Goal: Check status: Check status

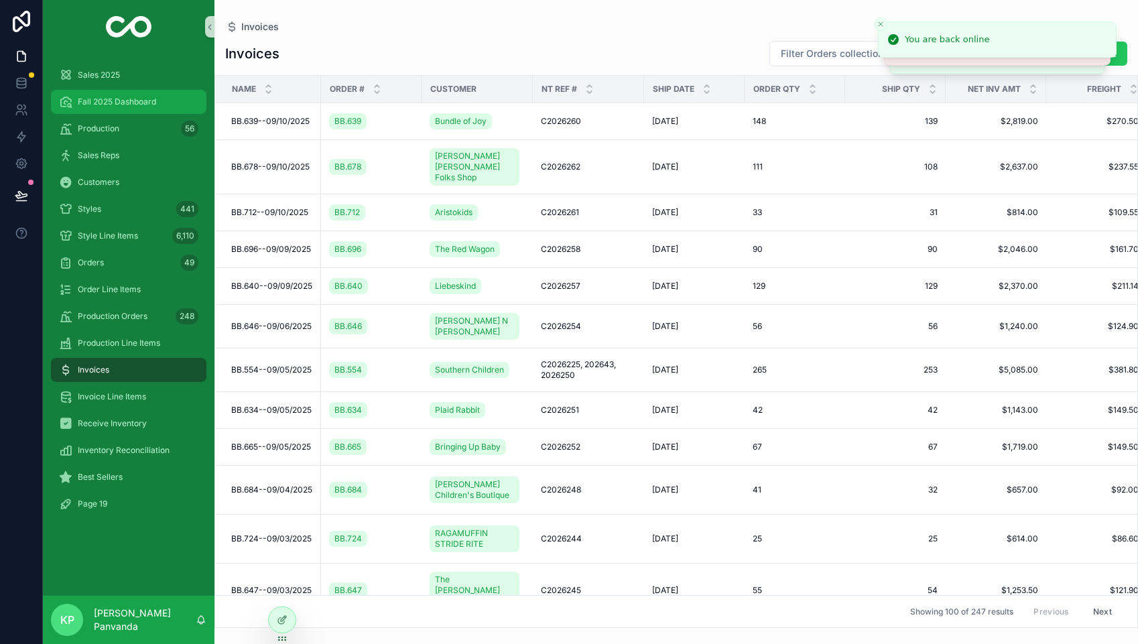
click at [110, 95] on div "Fall 2025 Dashboard" at bounding box center [128, 101] width 139 height 21
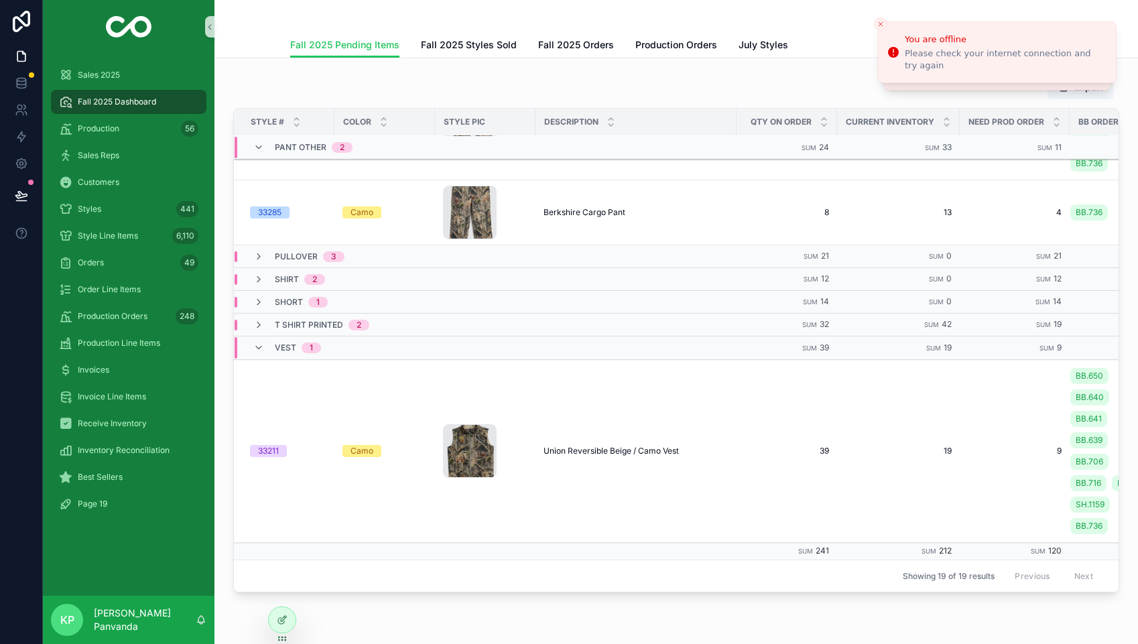
scroll to position [622, 0]
click at [262, 145] on icon "scrollable content" at bounding box center [258, 147] width 11 height 11
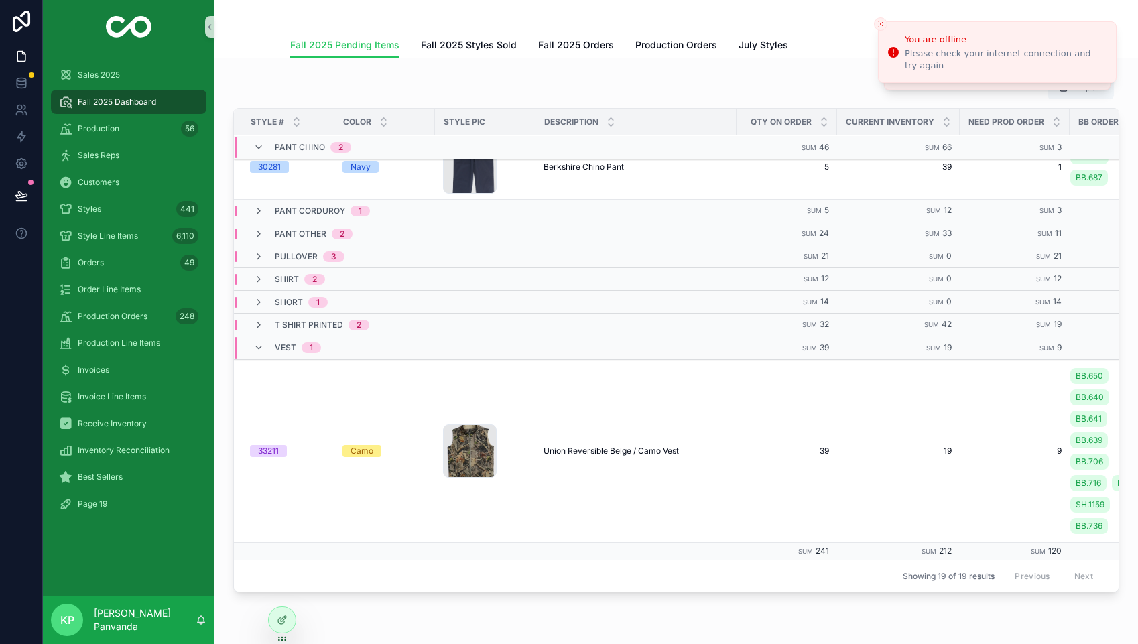
scroll to position [419, 0]
click at [259, 147] on icon "scrollable content" at bounding box center [258, 147] width 11 height 11
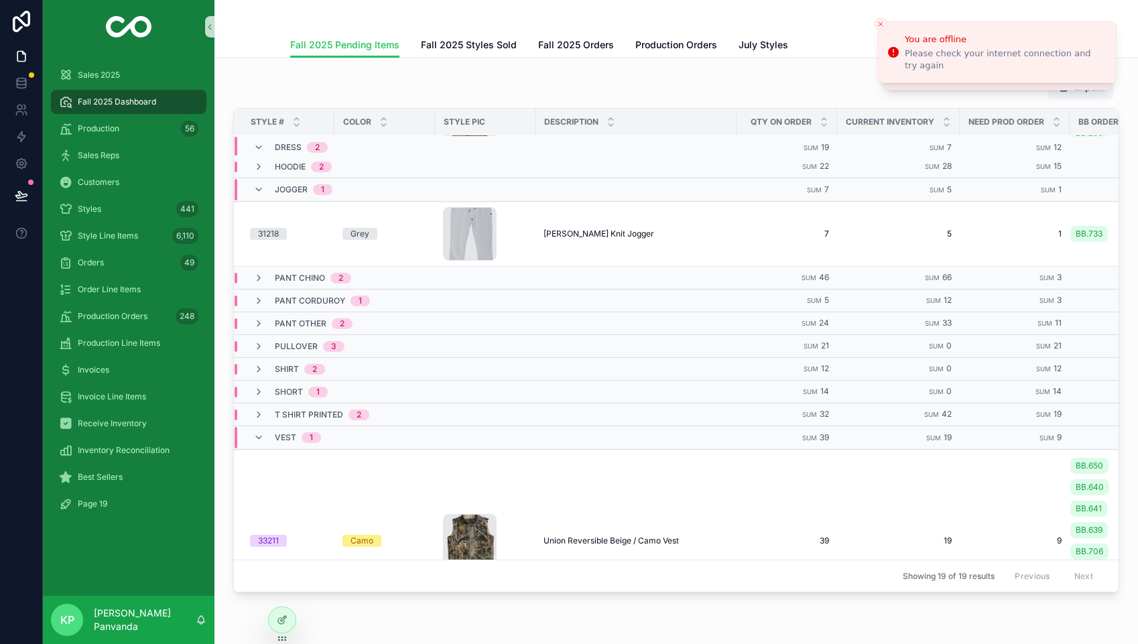
scroll to position [29, 0]
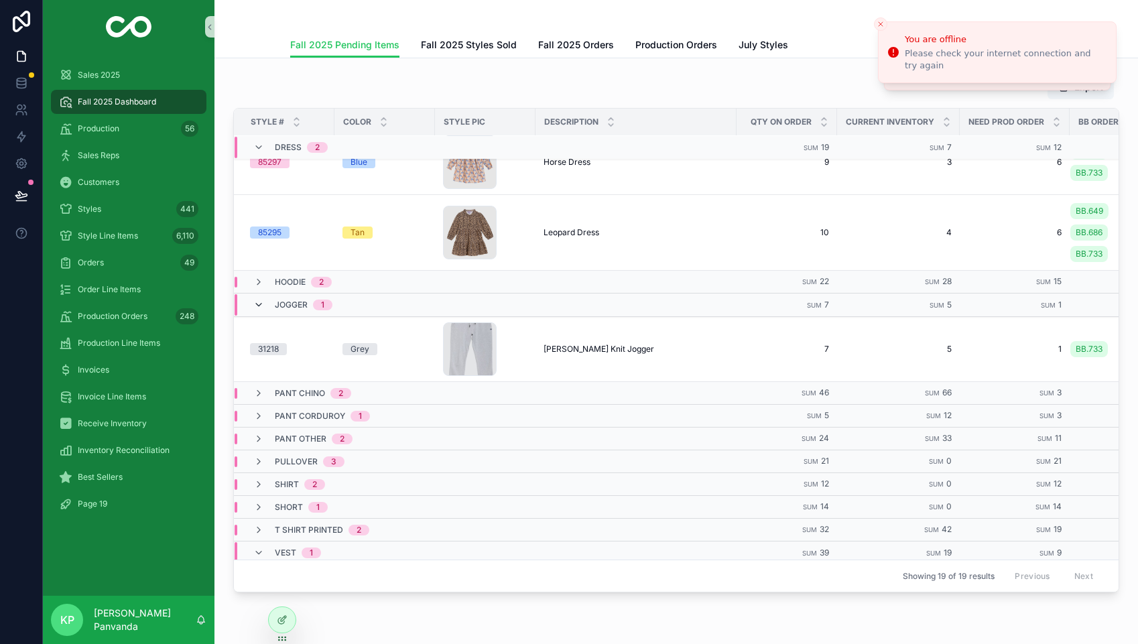
click at [261, 305] on icon "scrollable content" at bounding box center [258, 305] width 11 height 11
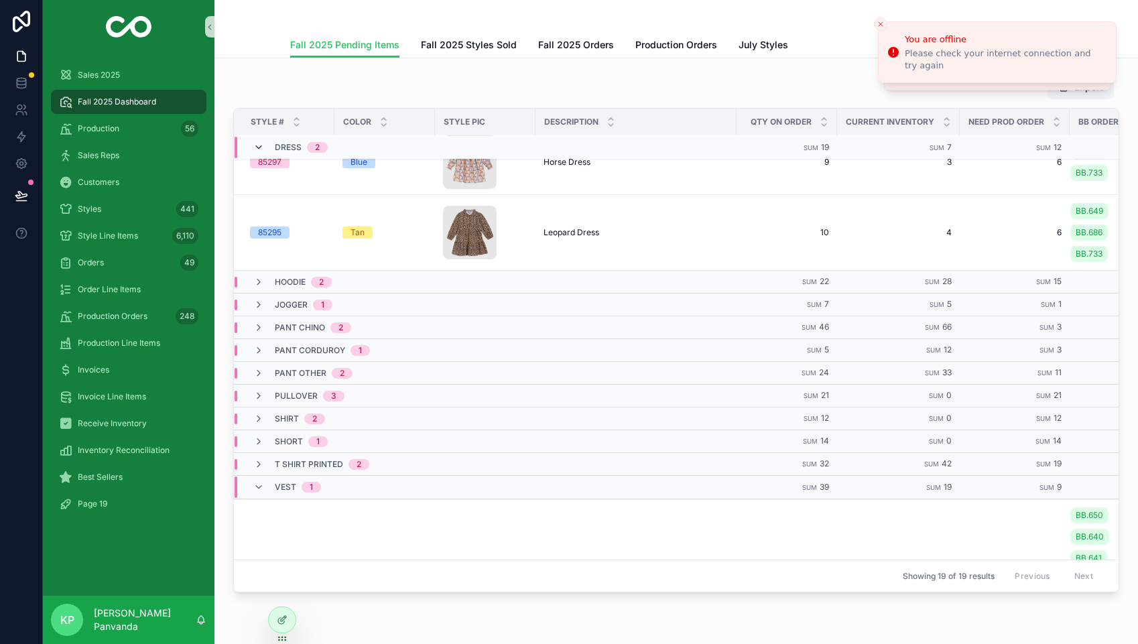
click at [259, 143] on icon "scrollable content" at bounding box center [258, 147] width 11 height 11
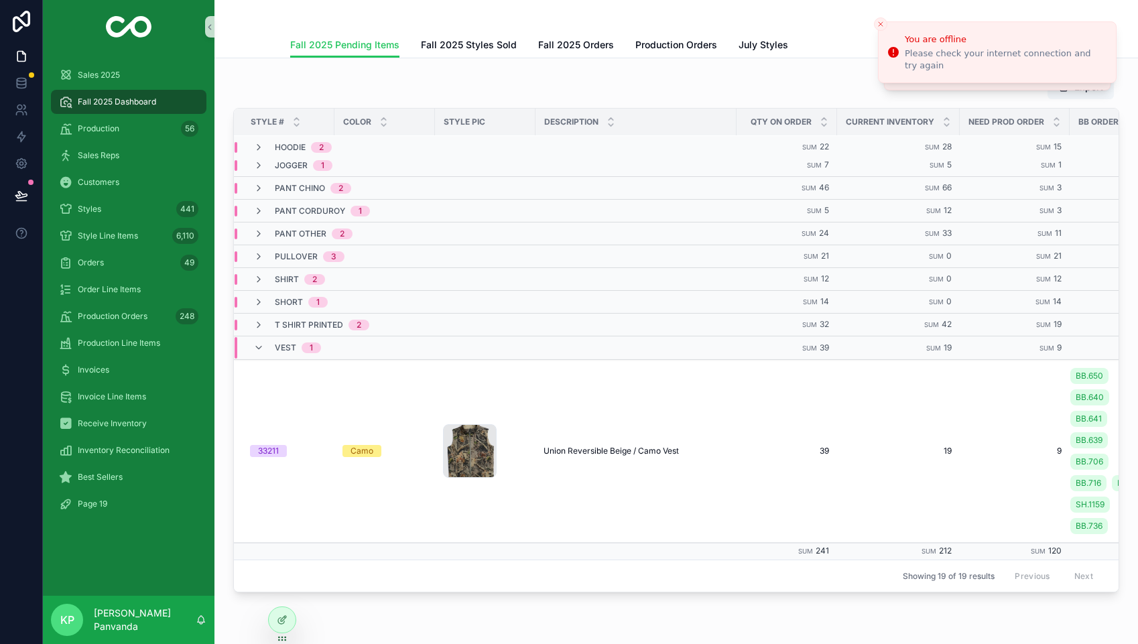
scroll to position [27, 0]
click at [260, 349] on icon "scrollable content" at bounding box center [258, 348] width 11 height 11
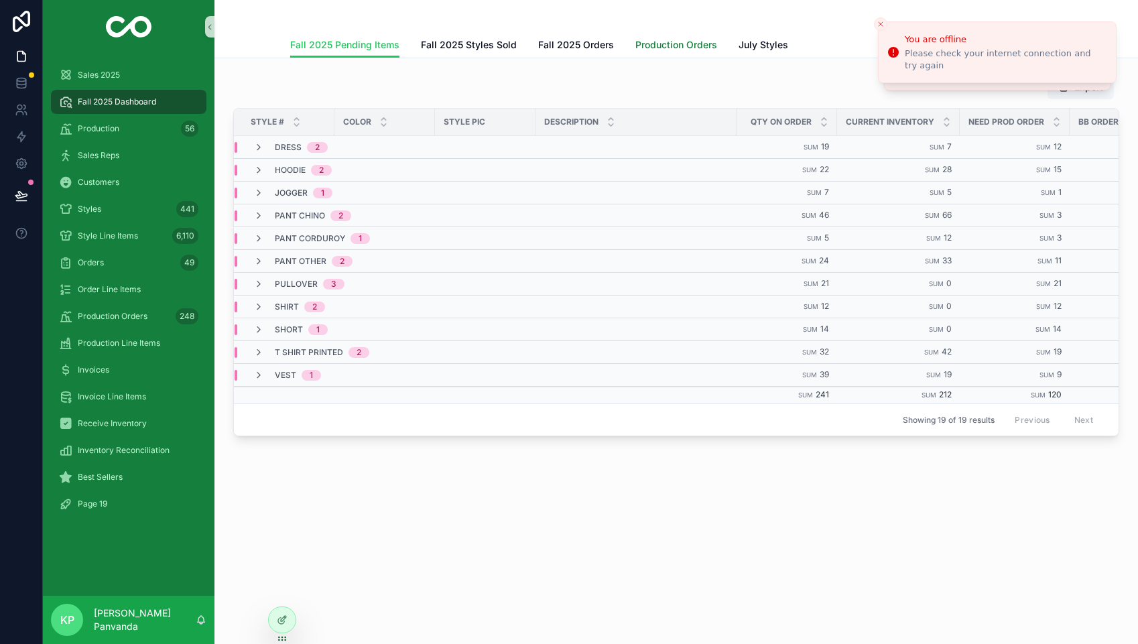
click at [666, 49] on span "Production Orders" at bounding box center [676, 44] width 82 height 13
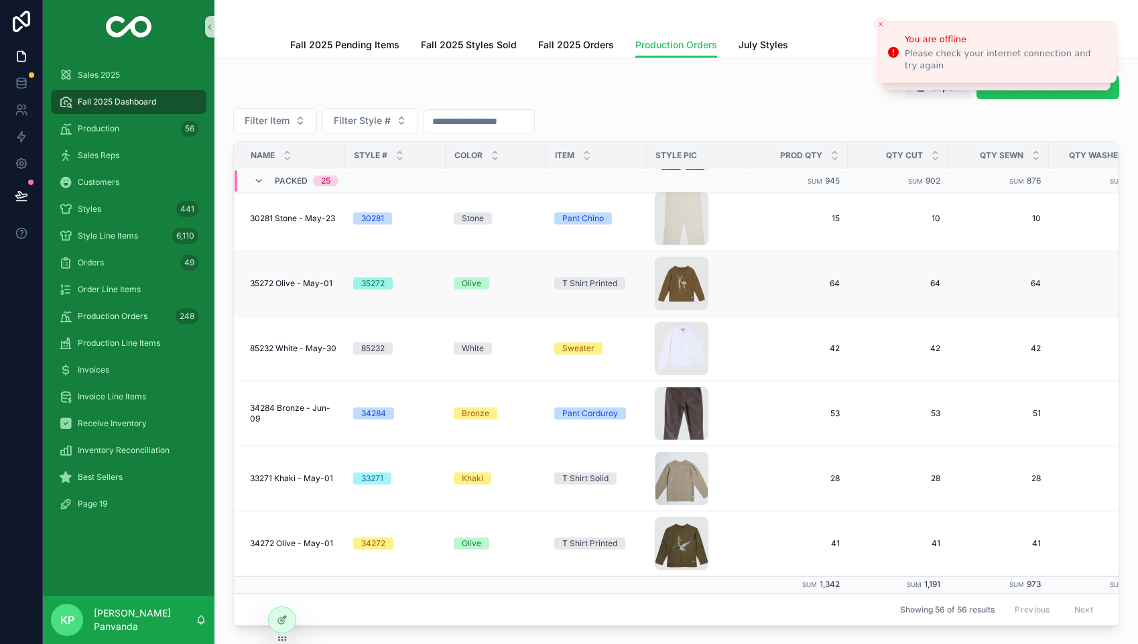
scroll to position [3333, 0]
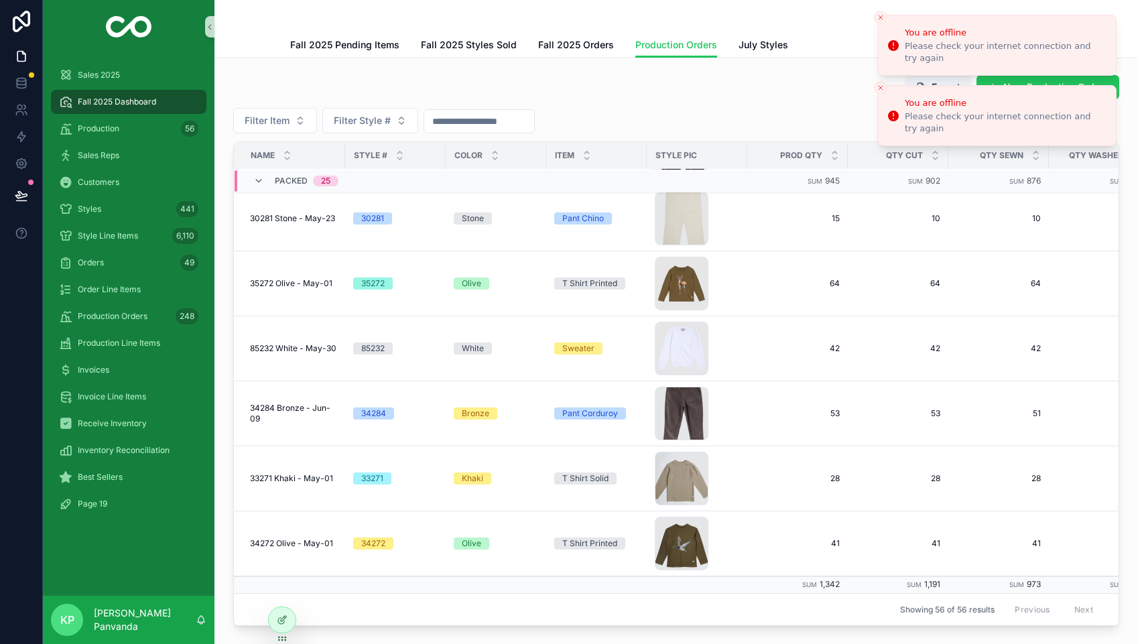
click at [877, 15] on icon "Close toast" at bounding box center [881, 17] width 8 height 8
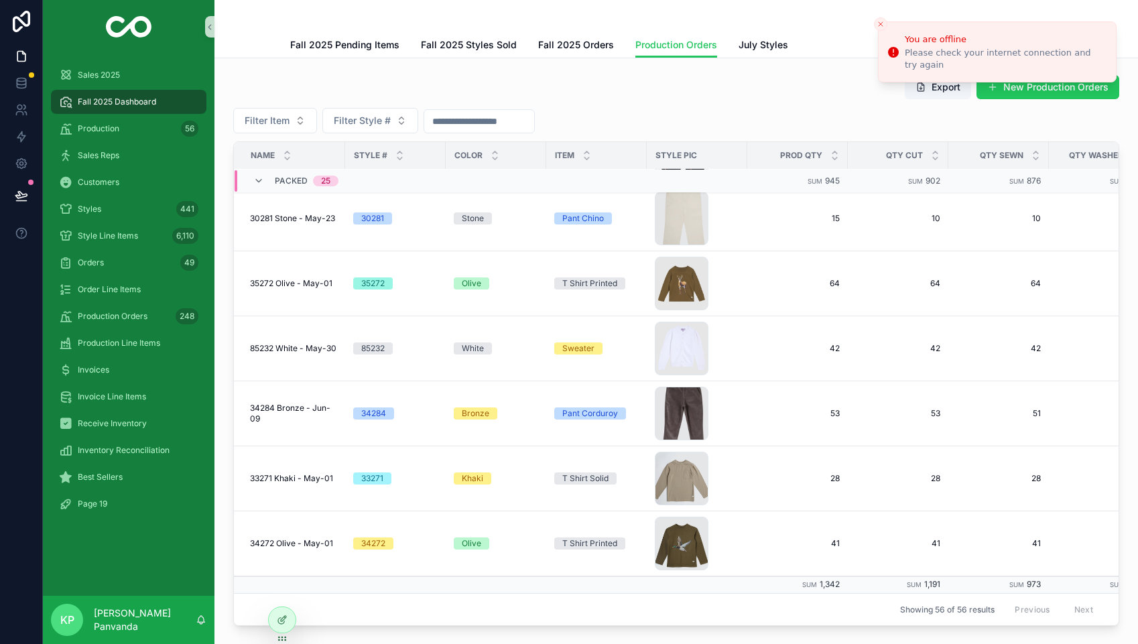
click at [883, 23] on icon "Close toast" at bounding box center [881, 24] width 8 height 8
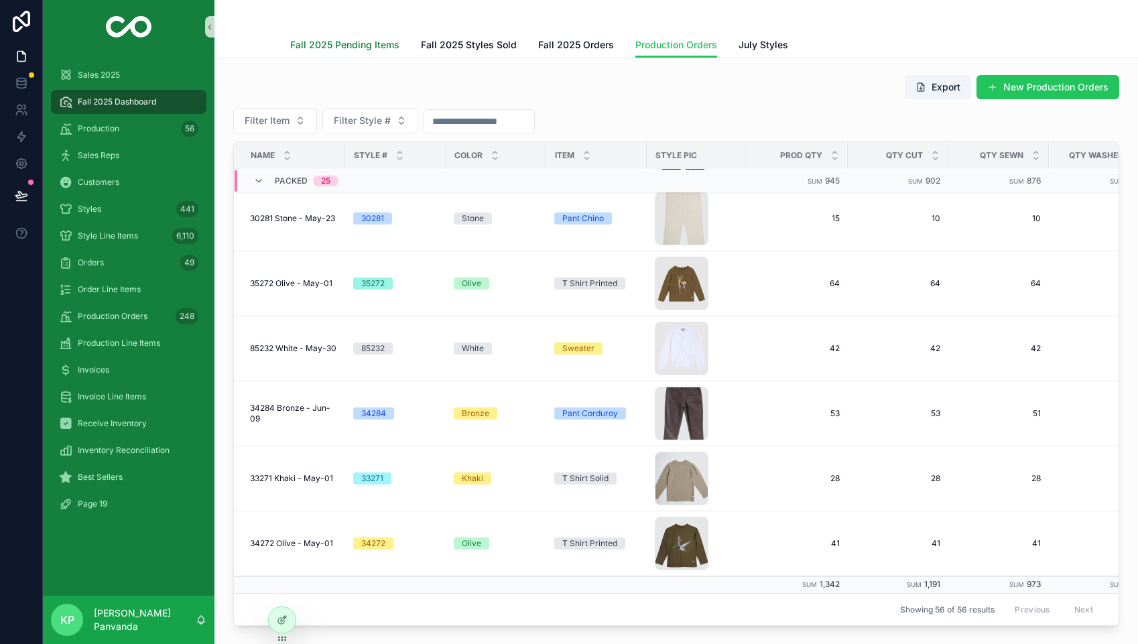
click at [315, 45] on span "Fall 2025 Pending Items" at bounding box center [344, 44] width 109 height 13
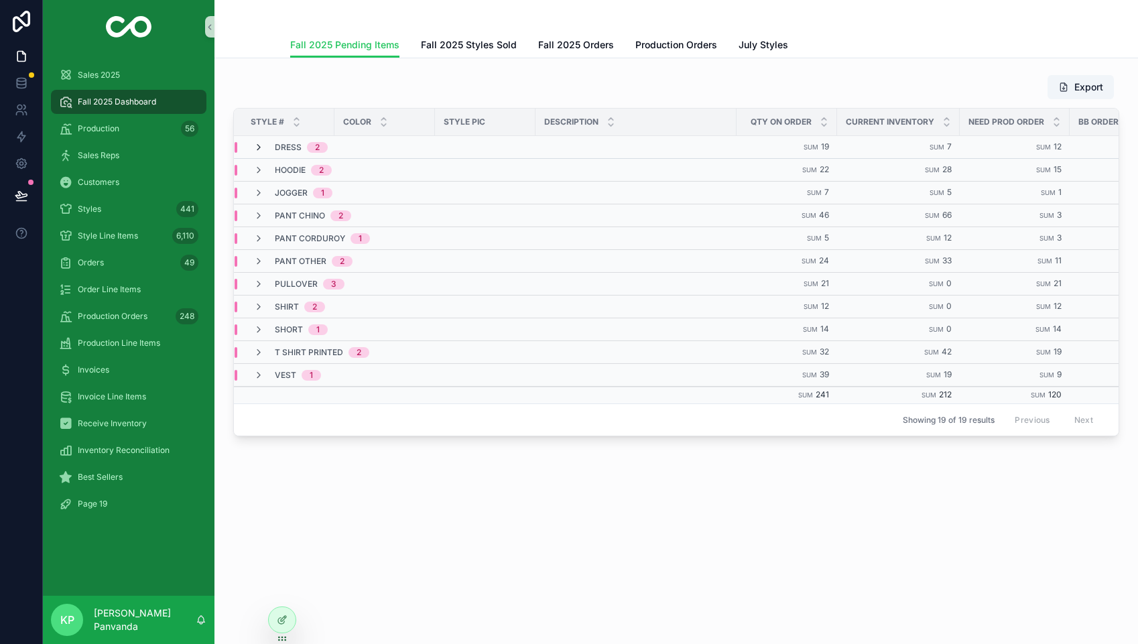
click at [259, 149] on icon "scrollable content" at bounding box center [258, 147] width 11 height 11
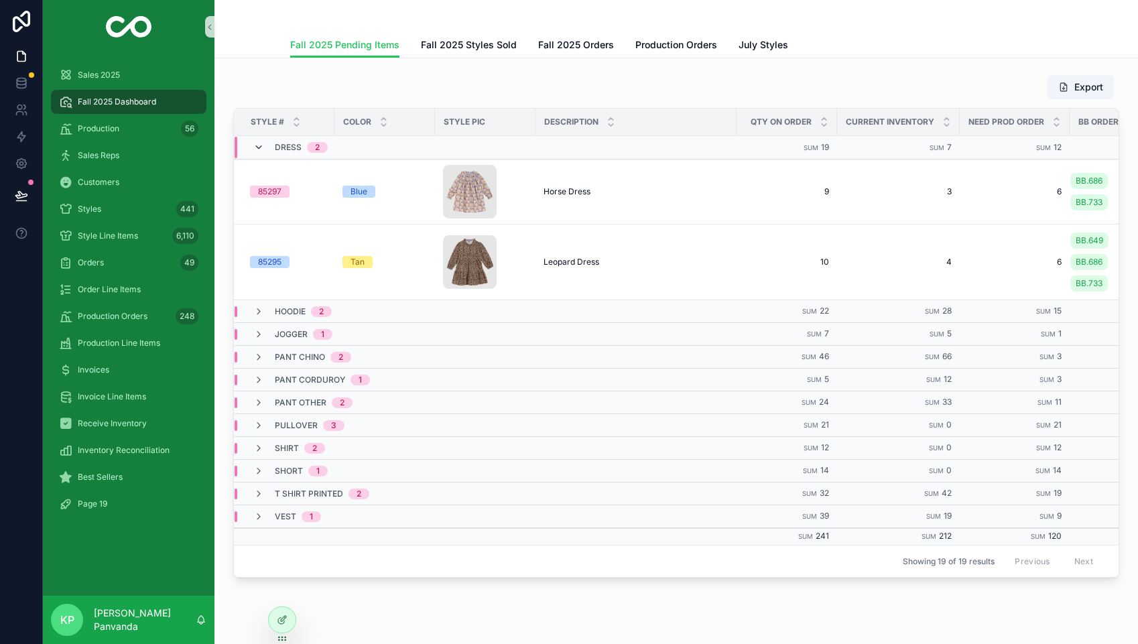
click at [261, 146] on icon "scrollable content" at bounding box center [258, 147] width 11 height 11
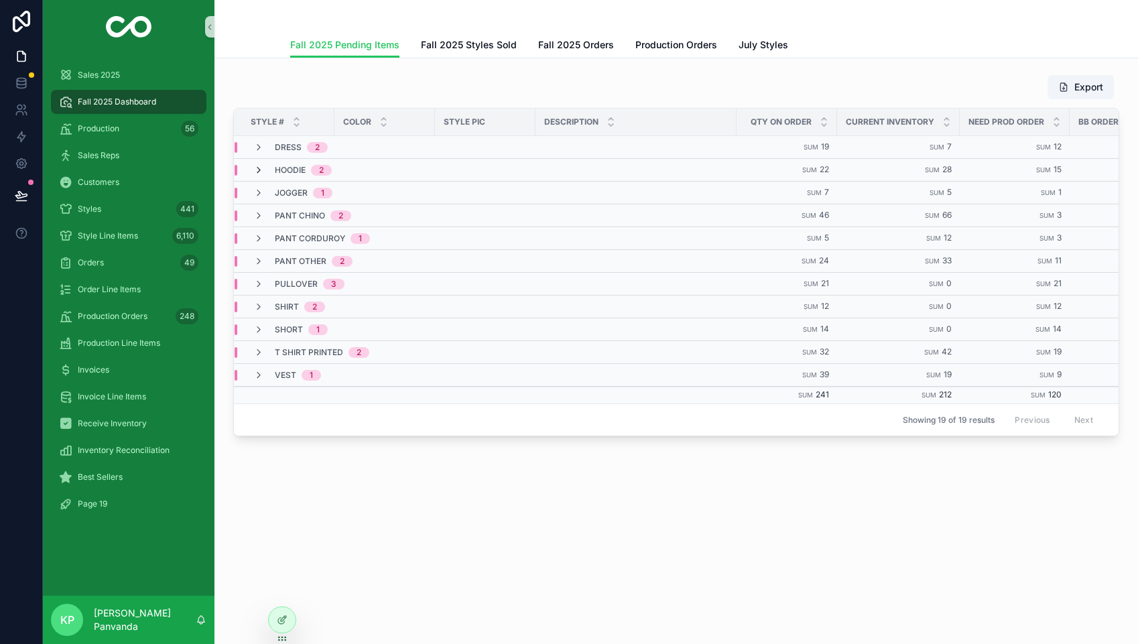
click at [259, 171] on icon "scrollable content" at bounding box center [258, 170] width 11 height 11
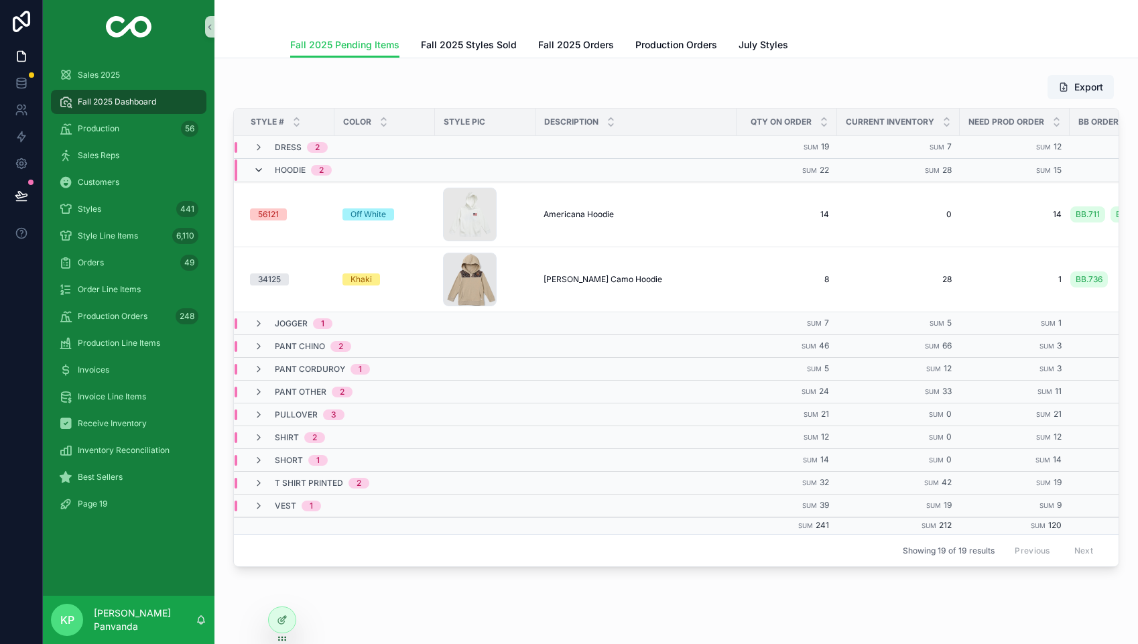
click at [257, 169] on icon "scrollable content" at bounding box center [258, 170] width 11 height 11
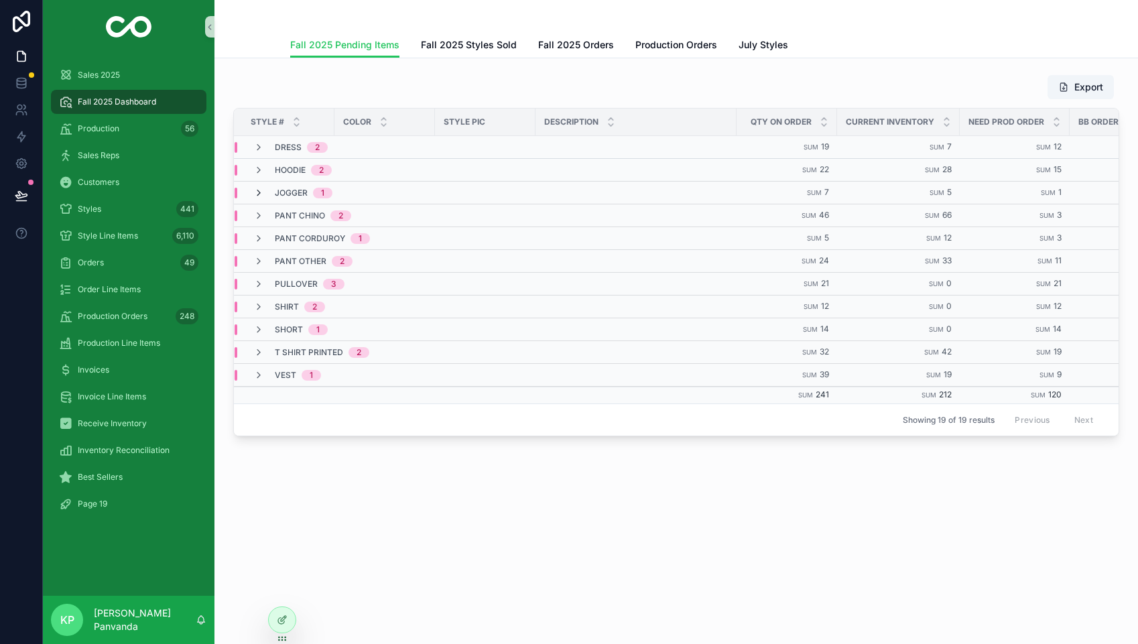
click at [258, 194] on icon "scrollable content" at bounding box center [258, 193] width 11 height 11
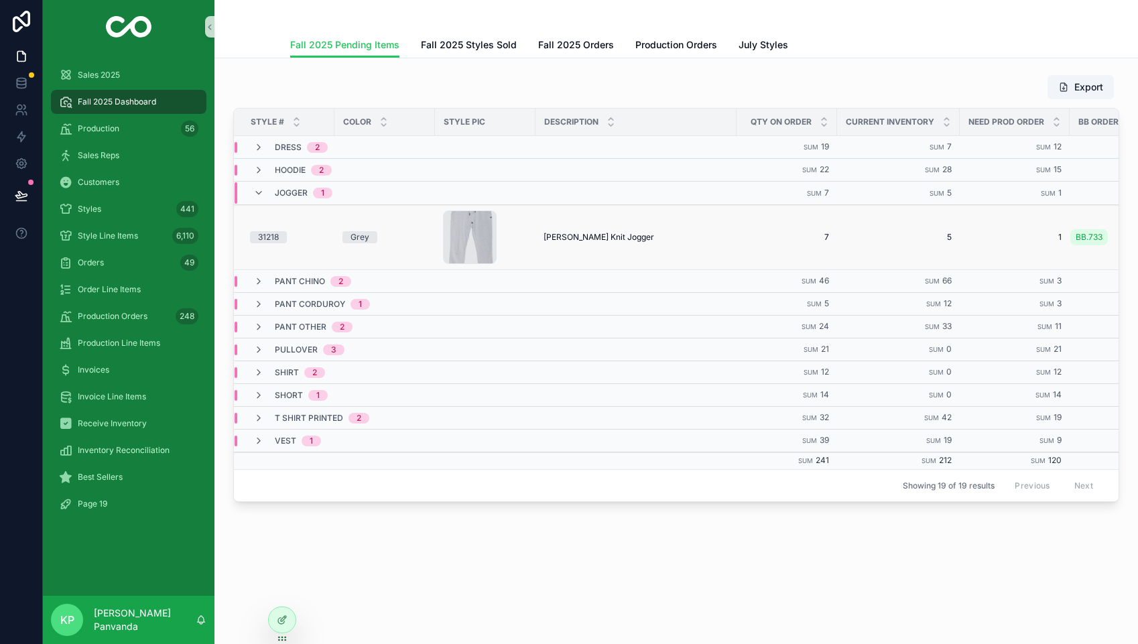
click at [843, 226] on td "5 5" at bounding box center [898, 237] width 123 height 65
click at [1087, 235] on span "BB.733" at bounding box center [1089, 237] width 27 height 11
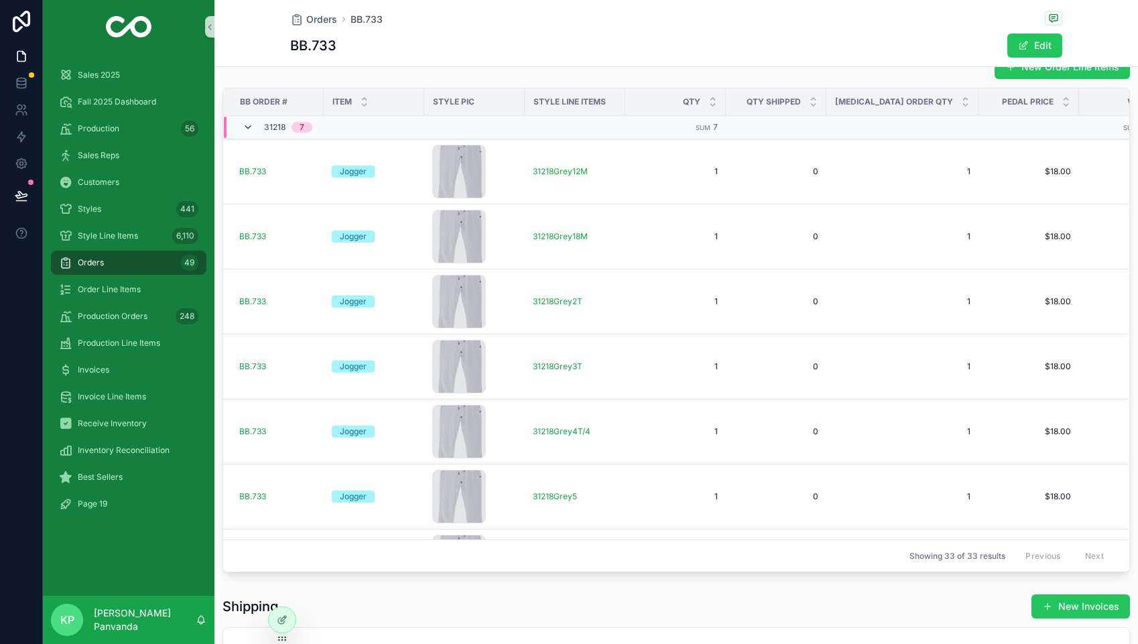
click at [249, 122] on icon "scrollable content" at bounding box center [248, 127] width 11 height 11
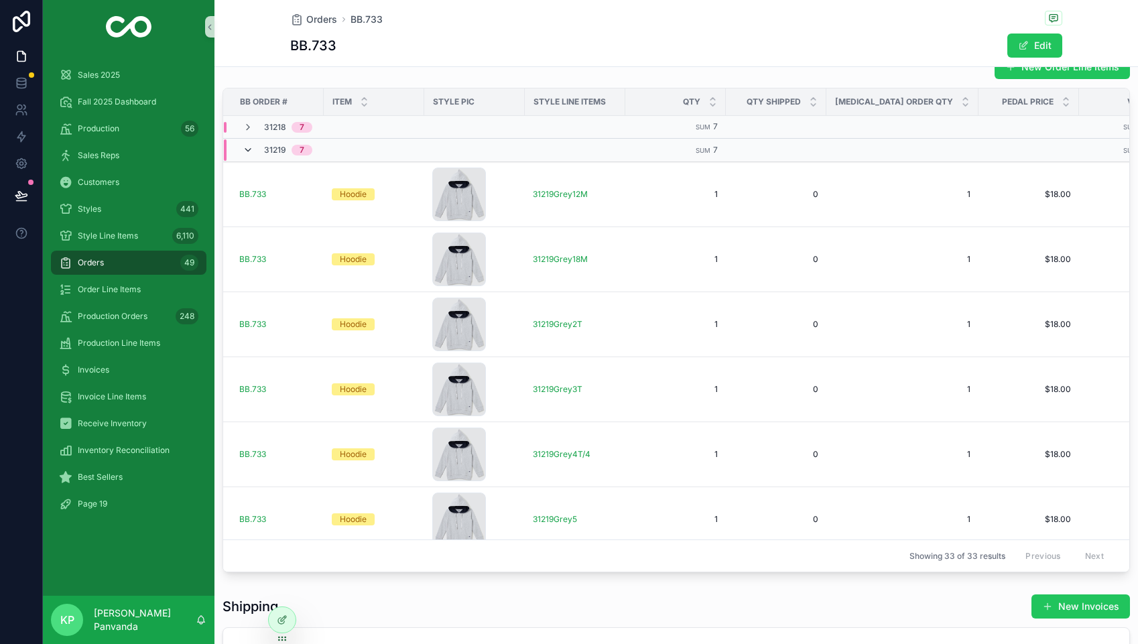
click at [246, 152] on icon "scrollable content" at bounding box center [248, 150] width 11 height 11
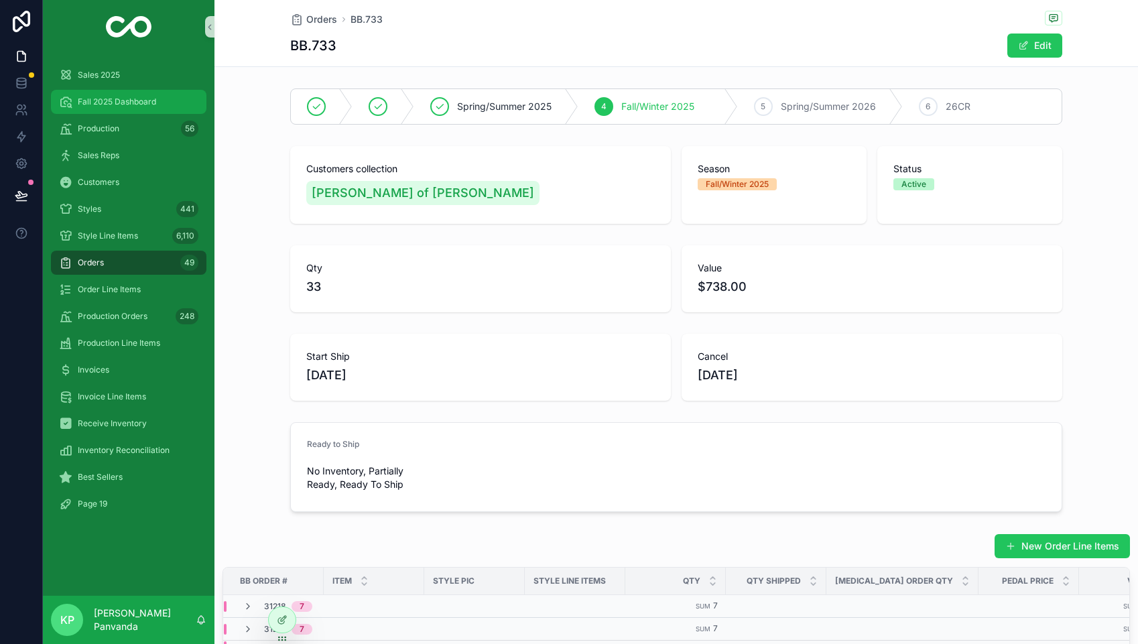
click at [122, 95] on div "Fall 2025 Dashboard" at bounding box center [128, 101] width 139 height 21
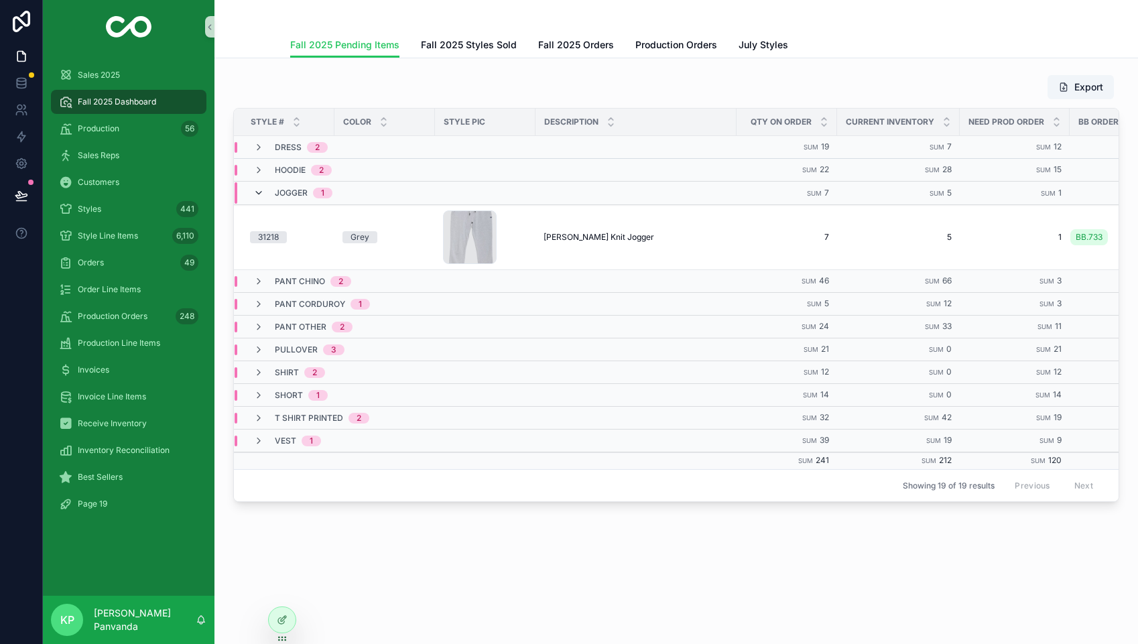
click at [261, 189] on icon "scrollable content" at bounding box center [258, 193] width 11 height 11
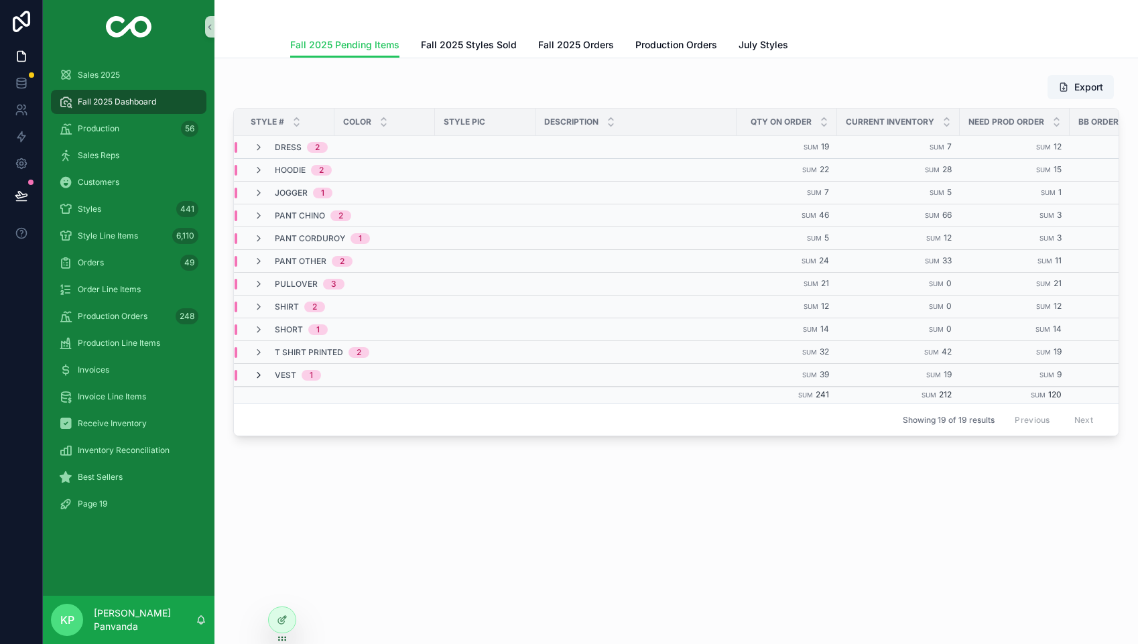
click at [256, 370] on icon "scrollable content" at bounding box center [258, 375] width 11 height 11
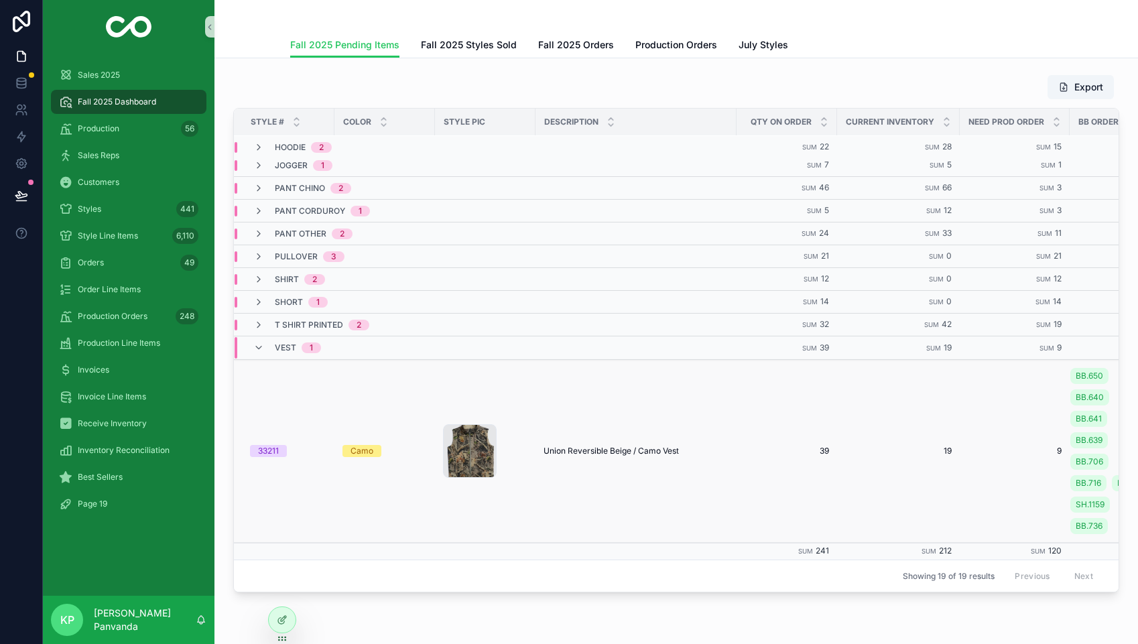
scroll to position [27, 0]
